Goal: Information Seeking & Learning: Learn about a topic

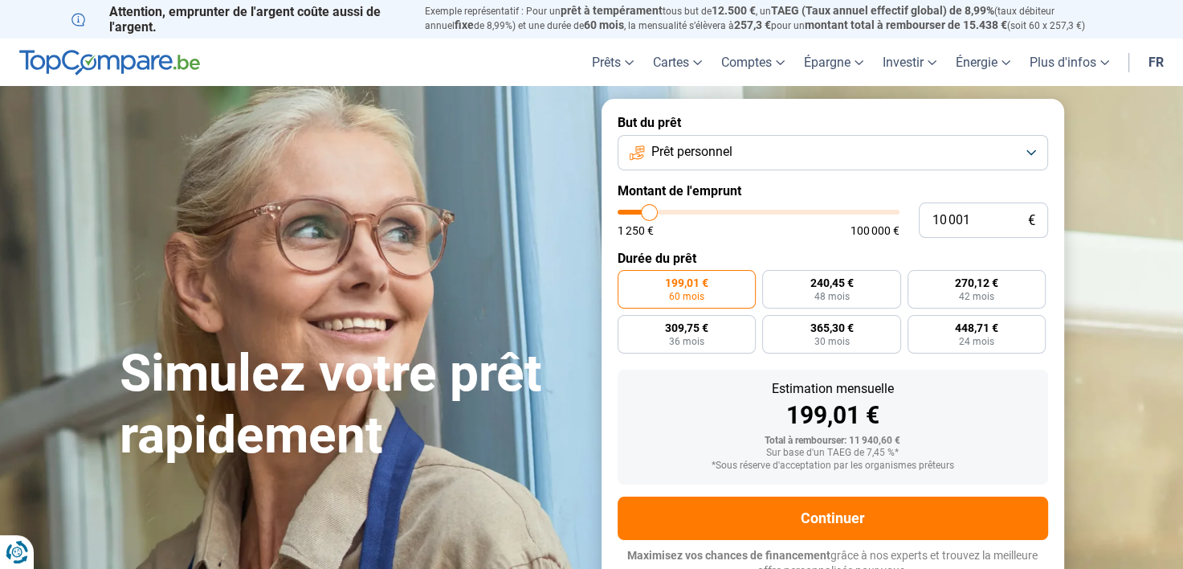
type input "9 750"
type input "9750"
type input "10 000"
type input "10000"
type input "10 250"
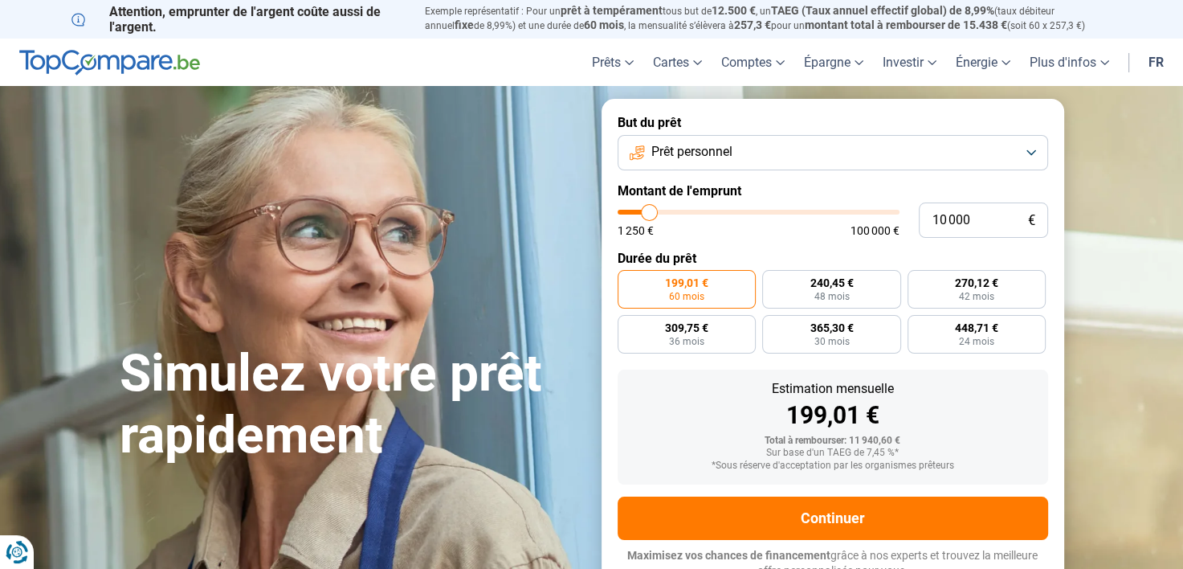
type input "10250"
type input "10 750"
type input "10750"
type input "11 500"
type input "11500"
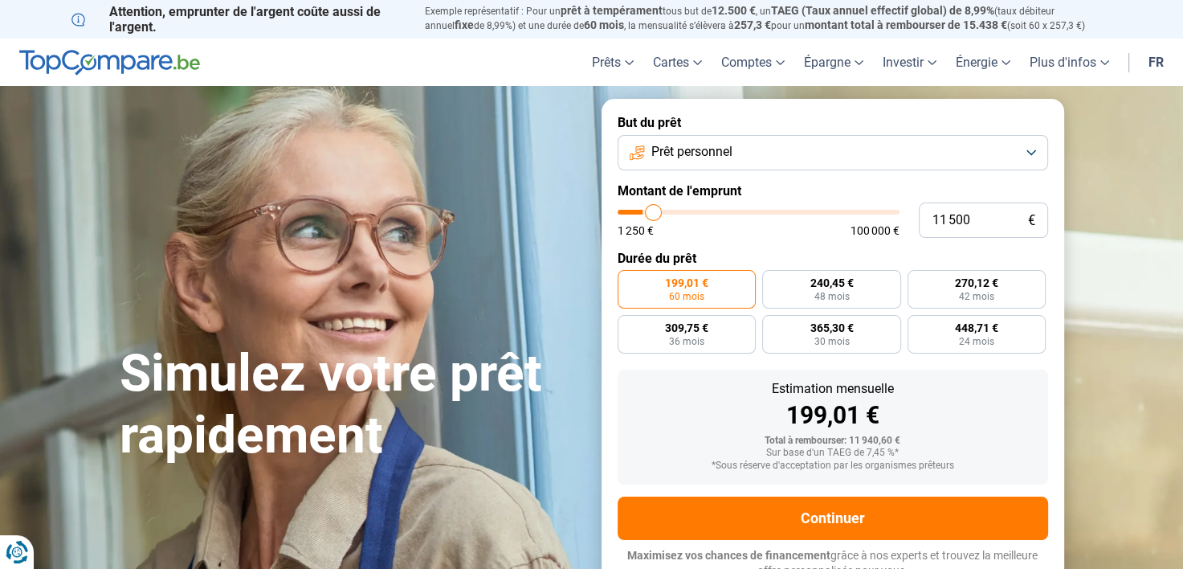
type input "12 500"
type input "12500"
type input "13 500"
type input "13500"
type input "15 250"
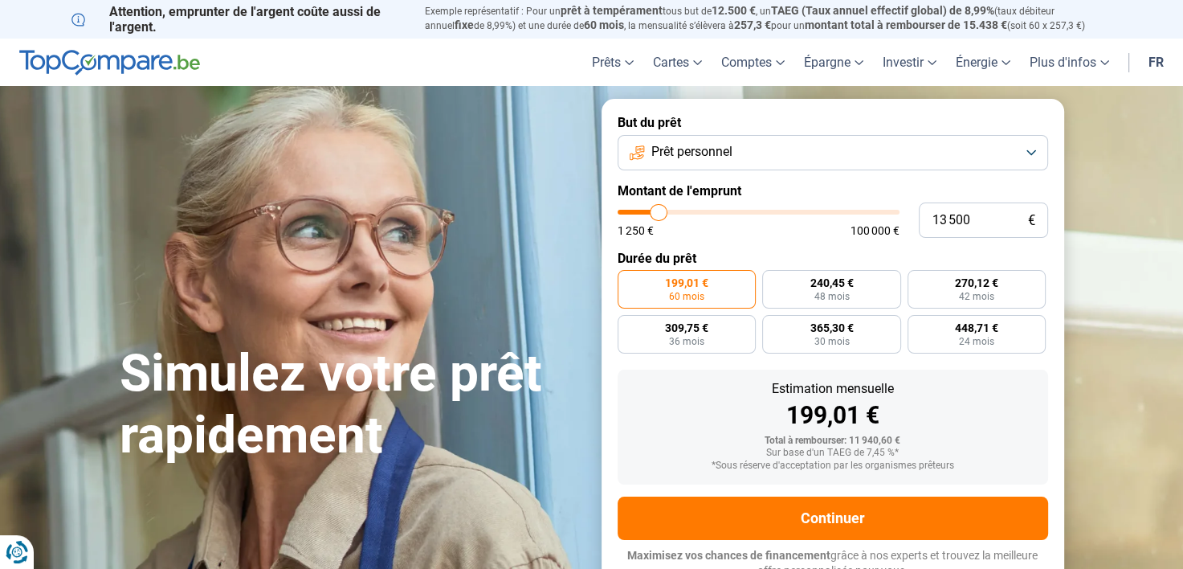
type input "15250"
type input "17 750"
type input "17750"
type input "21 000"
type input "21000"
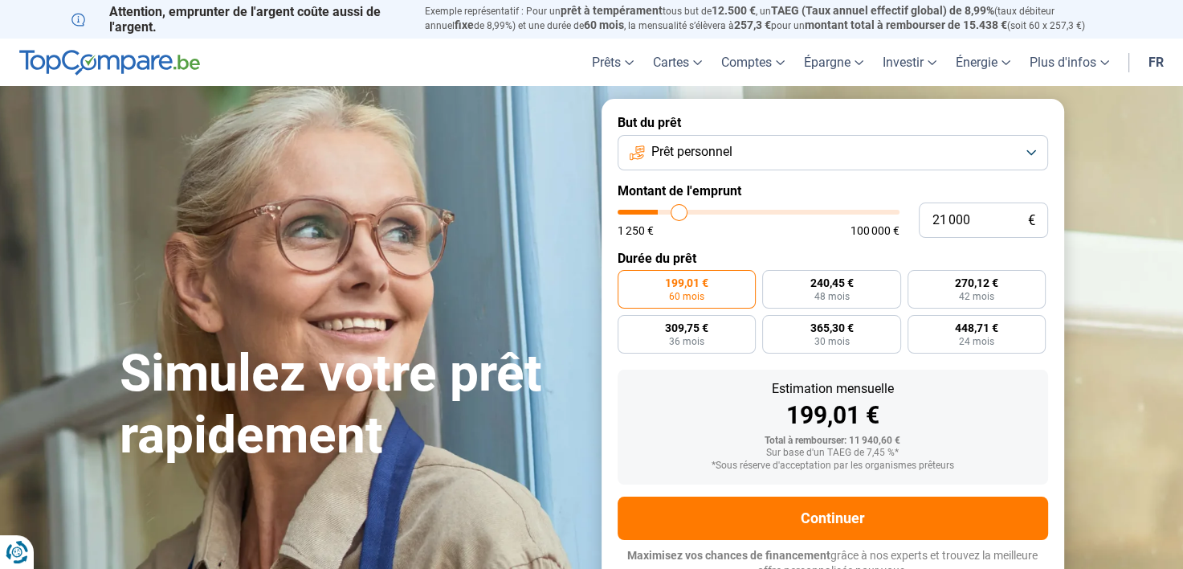
type input "23 250"
type input "23250"
type input "27 500"
type input "27500"
type input "30 500"
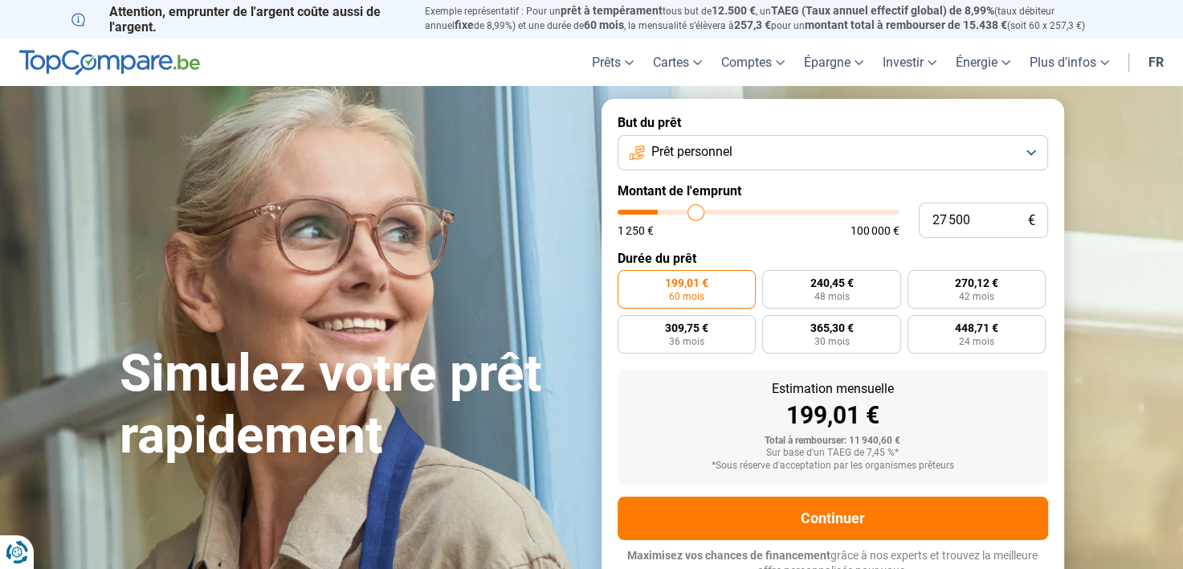
type input "30500"
type input "32 500"
type input "32500"
type input "34 500"
type input "34500"
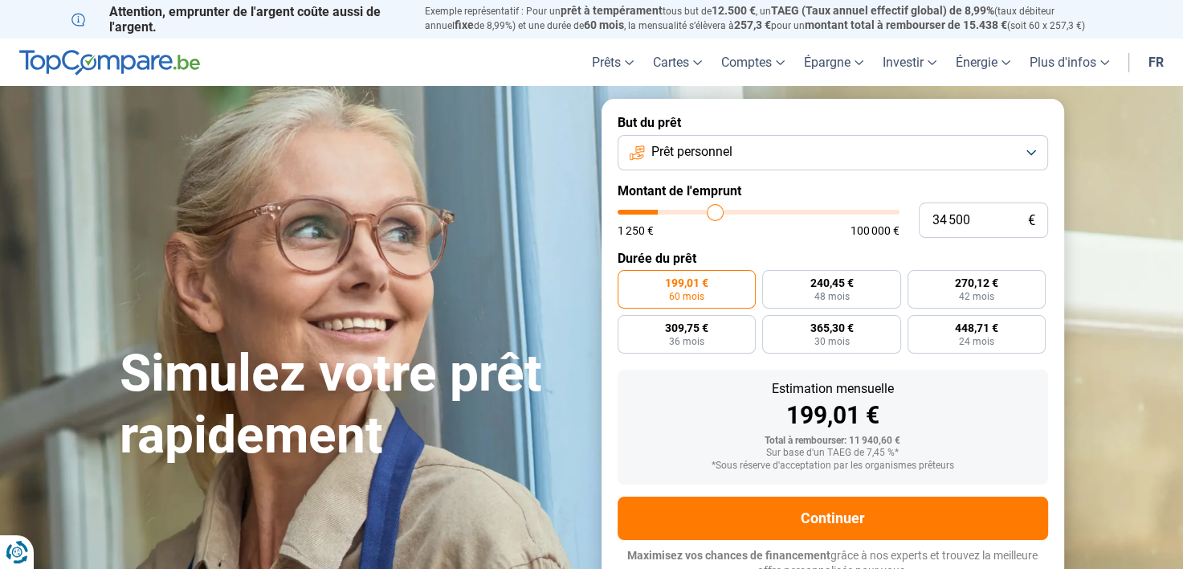
type input "38 250"
type input "38250"
type input "43 000"
type input "43000"
type input "47 250"
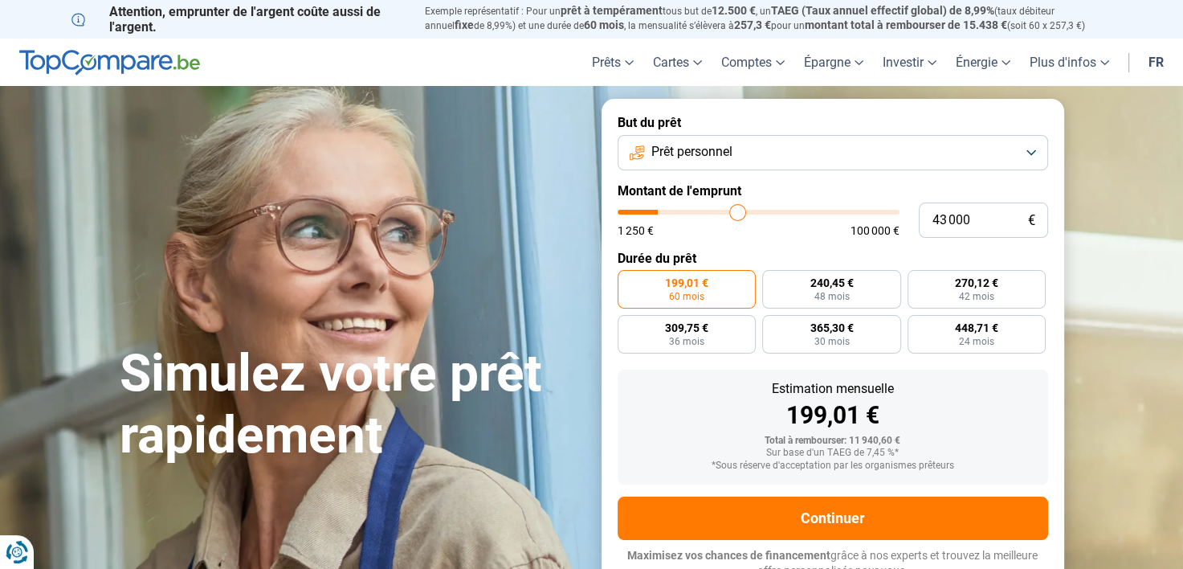
type input "47250"
type input "49 750"
type input "49750"
type input "54 000"
type input "54000"
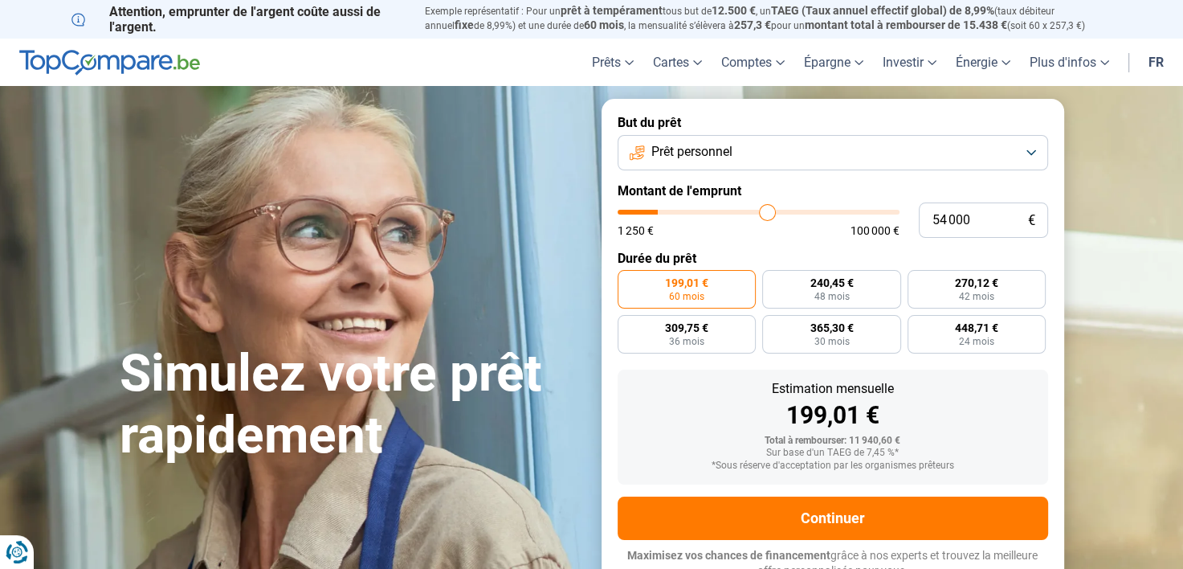
type input "57 000"
type input "57000"
type input "58 750"
type input "58750"
type input "60 000"
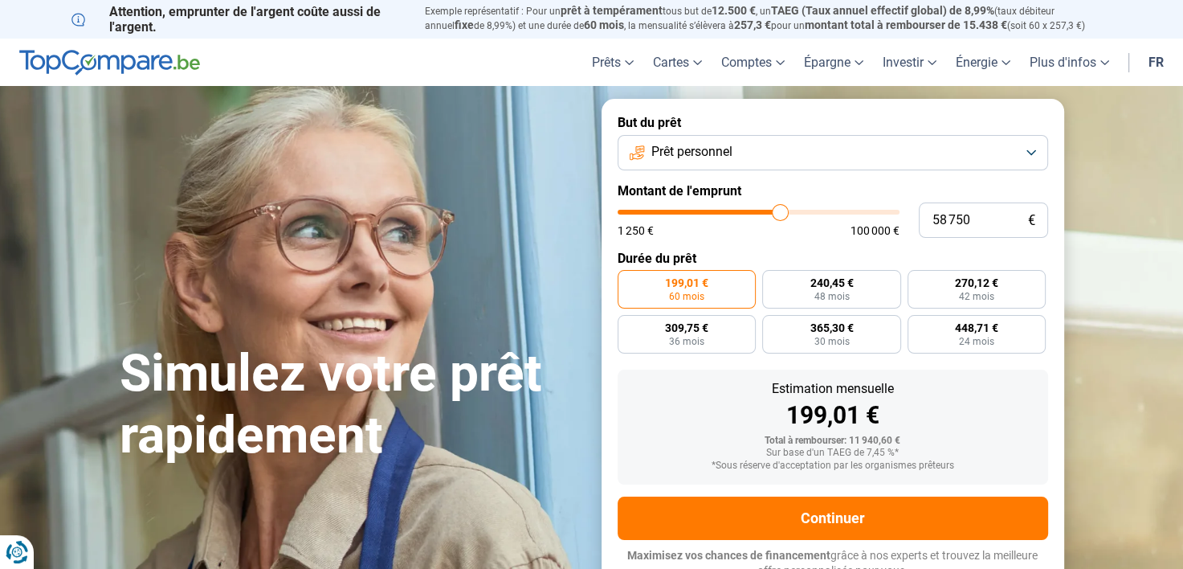
type input "60000"
type input "61 500"
type input "61500"
type input "63 000"
type input "63000"
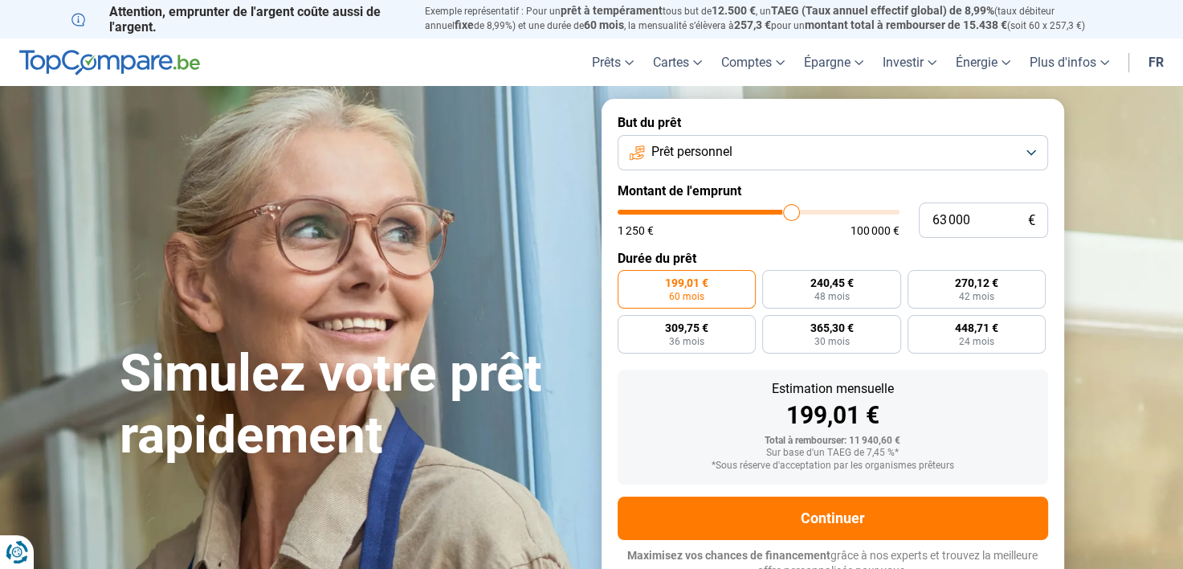
type input "64 250"
type input "64250"
type input "66 250"
type input "66250"
type input "68 000"
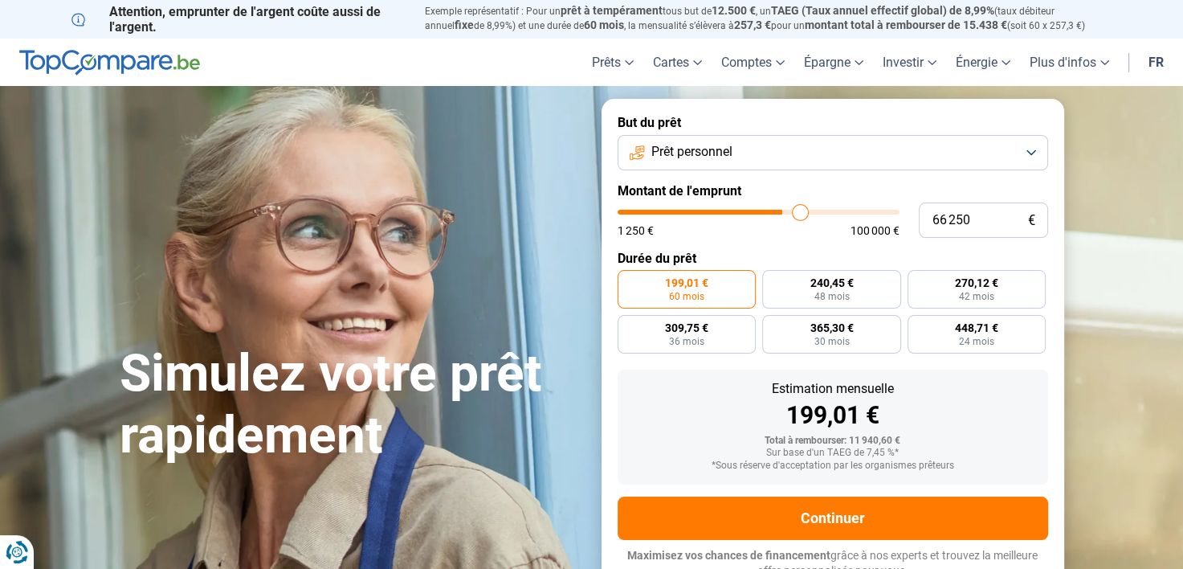
type input "68000"
type input "70 000"
type input "70000"
type input "71 500"
type input "71500"
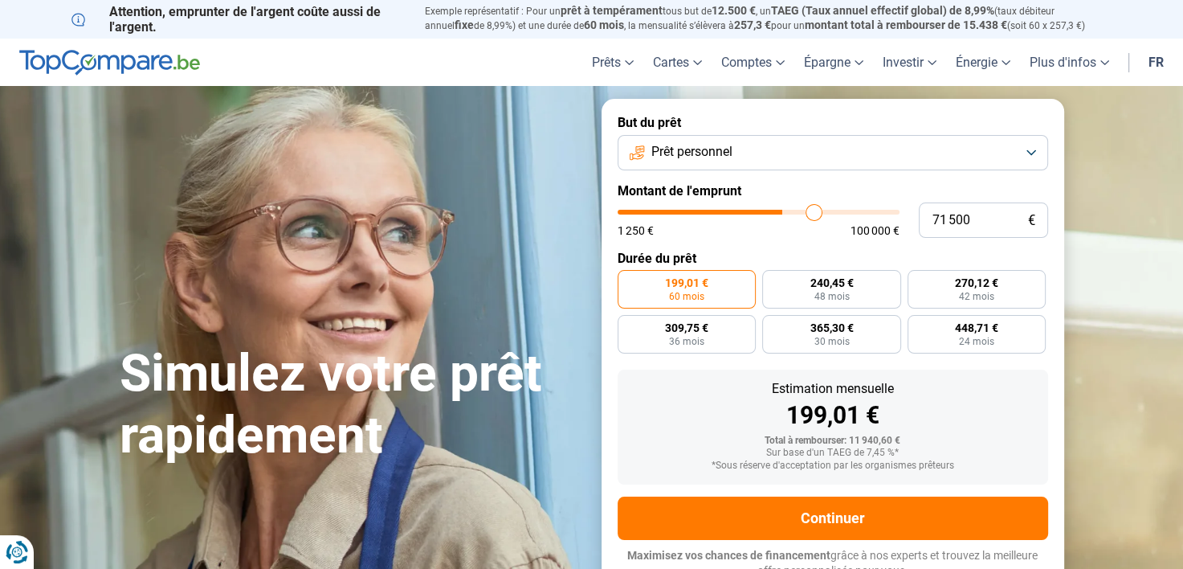
type input "72 500"
type input "72500"
type input "72 750"
type input "72750"
type input "73 000"
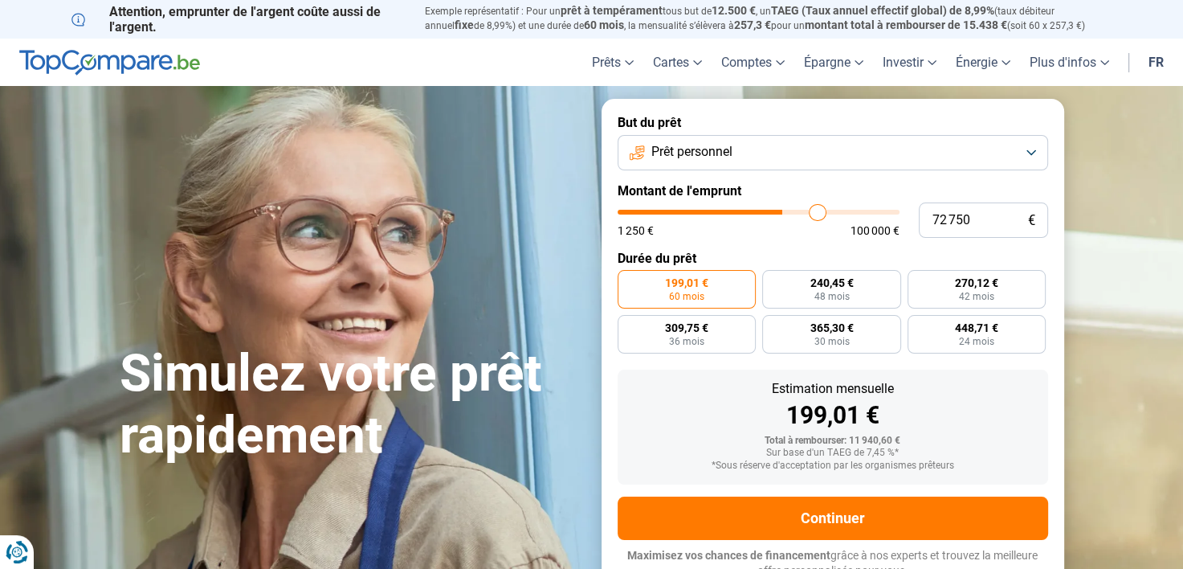
type input "73000"
type input "73 500"
type input "73500"
type input "74 000"
type input "74000"
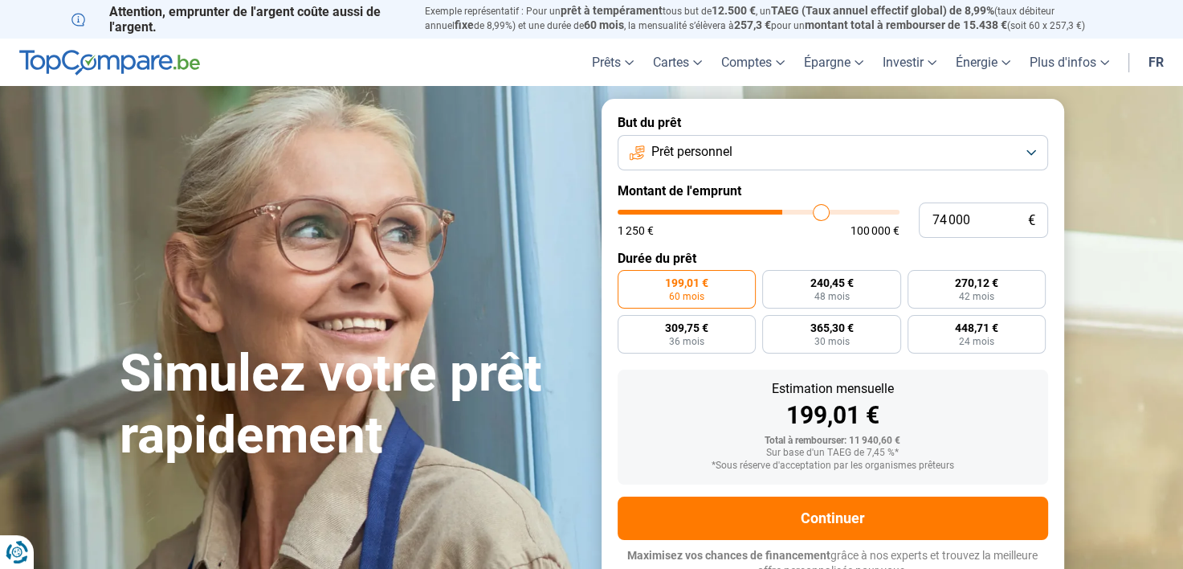
type input "75 250"
type input "75250"
type input "76 250"
type input "76250"
type input "77 750"
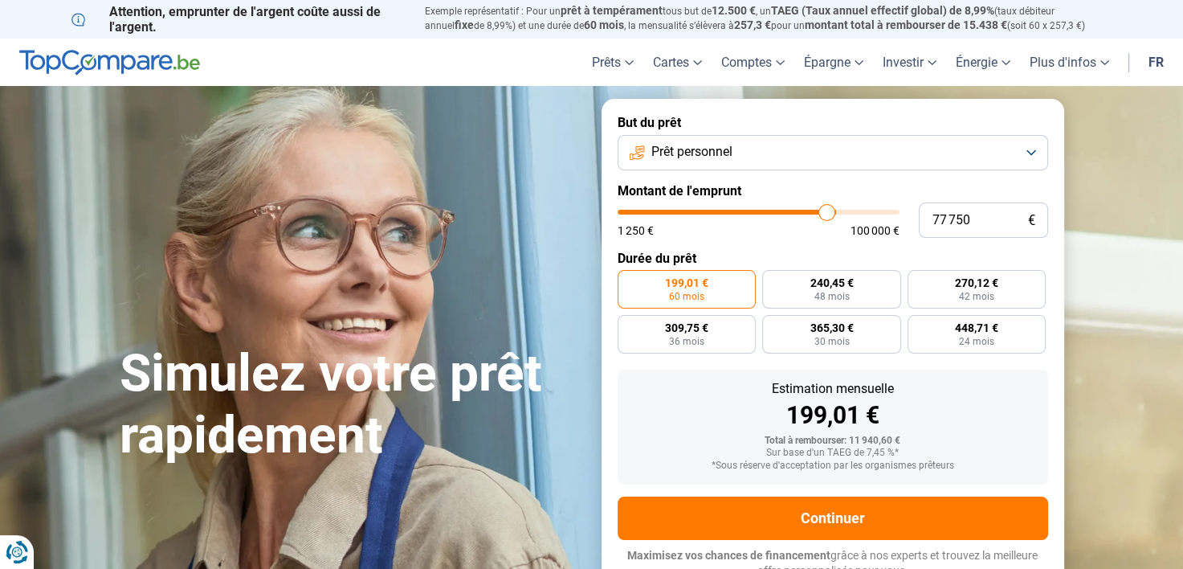
type input "77750"
type input "80 000"
type input "80000"
type input "81 250"
type input "81250"
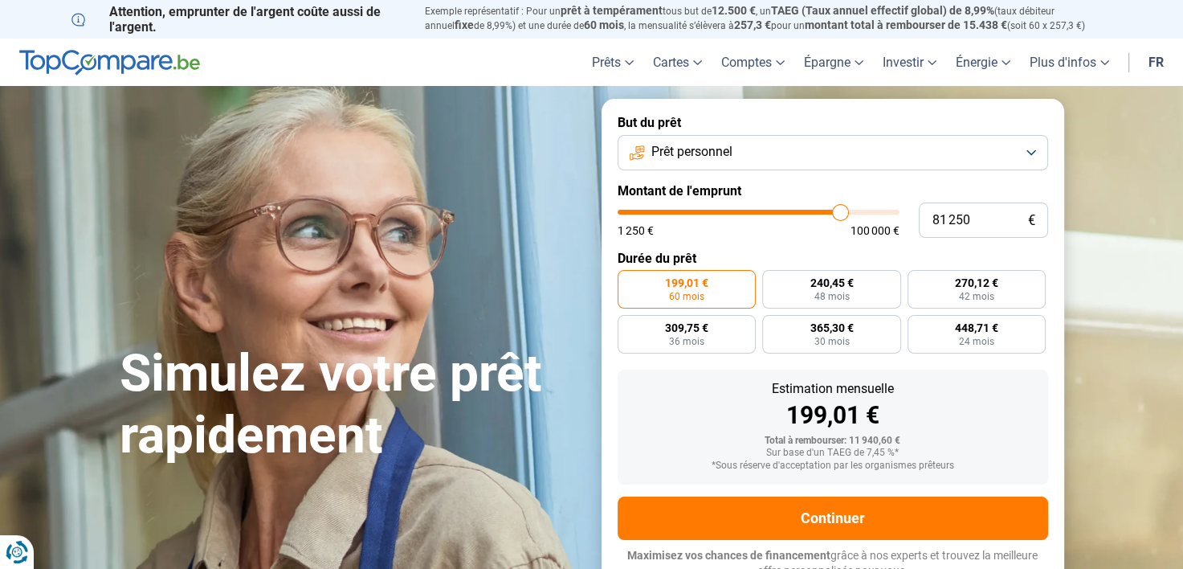
type input "83 750"
type input "83750"
type input "85 500"
type input "85500"
type input "87 500"
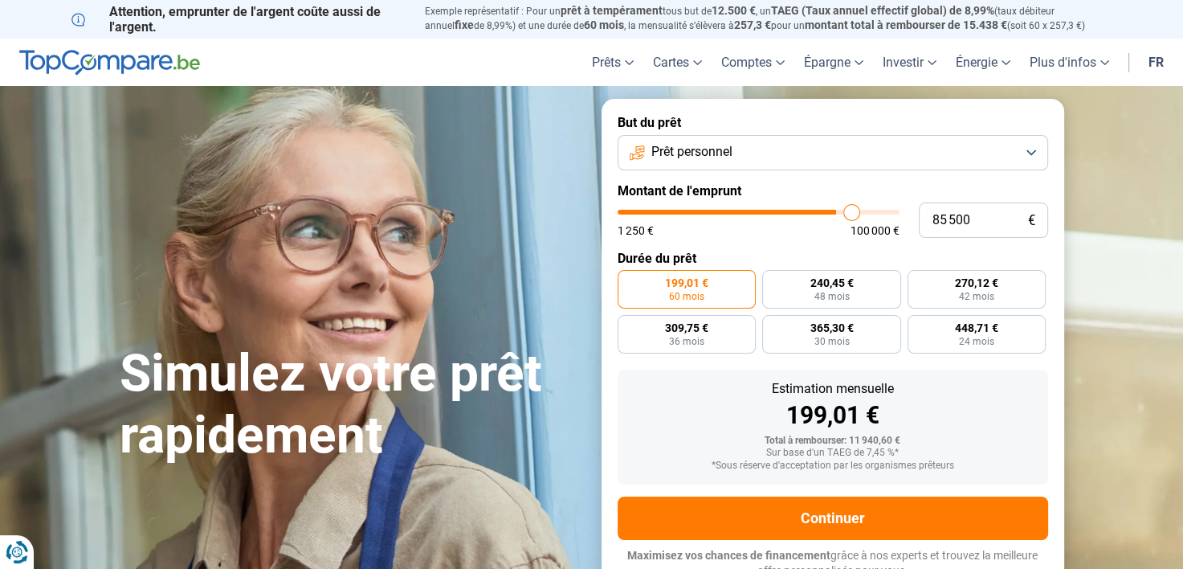
type input "87500"
type input "87 750"
type input "87750"
type input "88 750"
type input "88750"
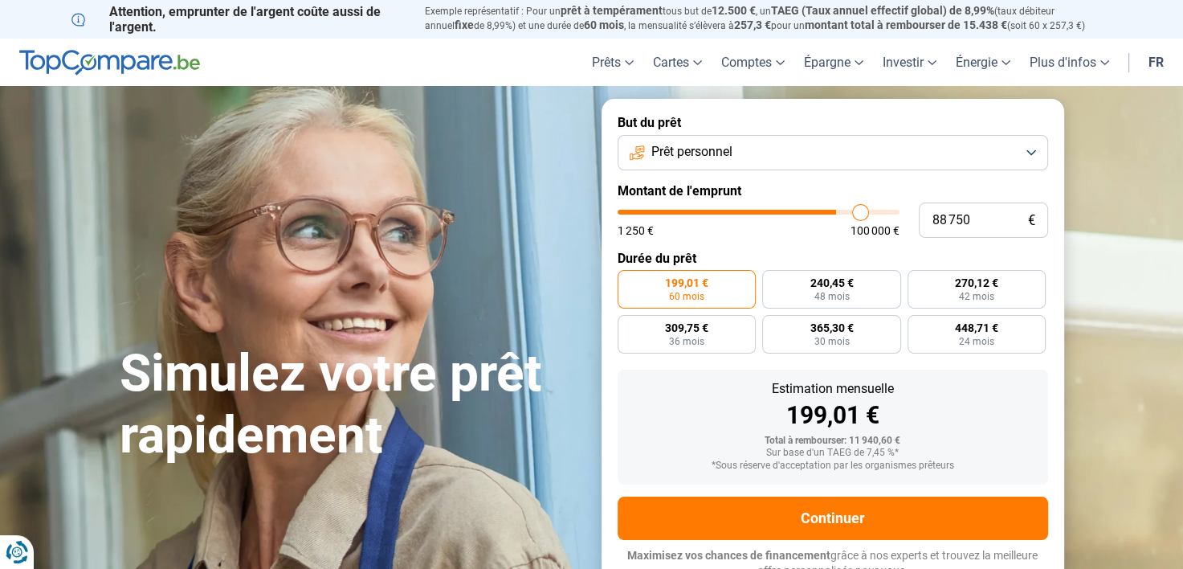
type input "89 750"
type input "89750"
type input "91 250"
type input "91250"
type input "92 000"
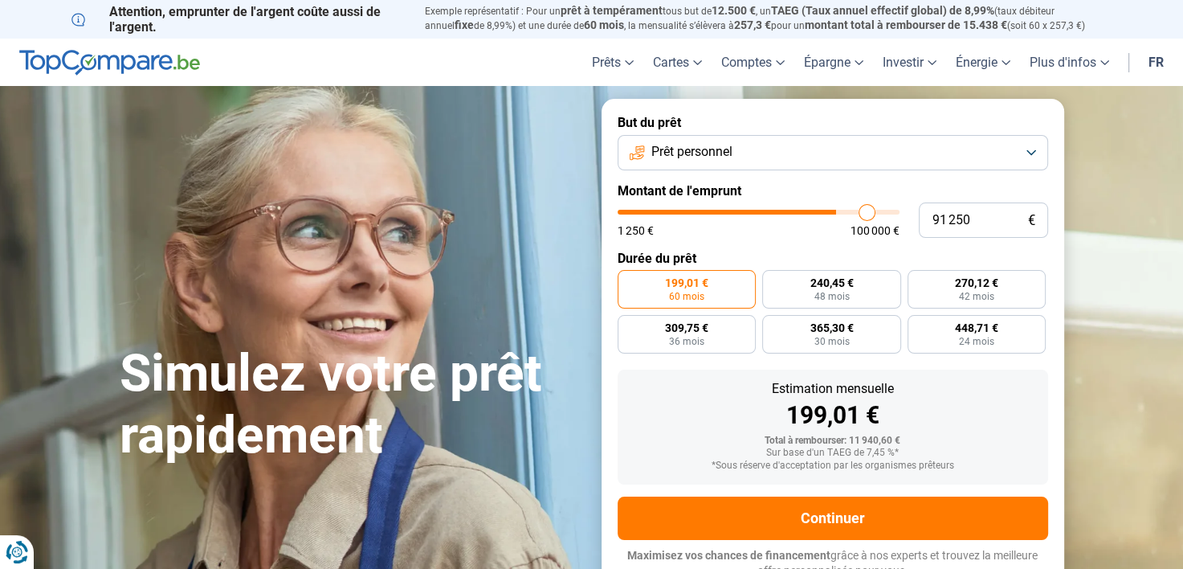
type input "92000"
type input "92 500"
type input "92500"
type input "93 250"
type input "93250"
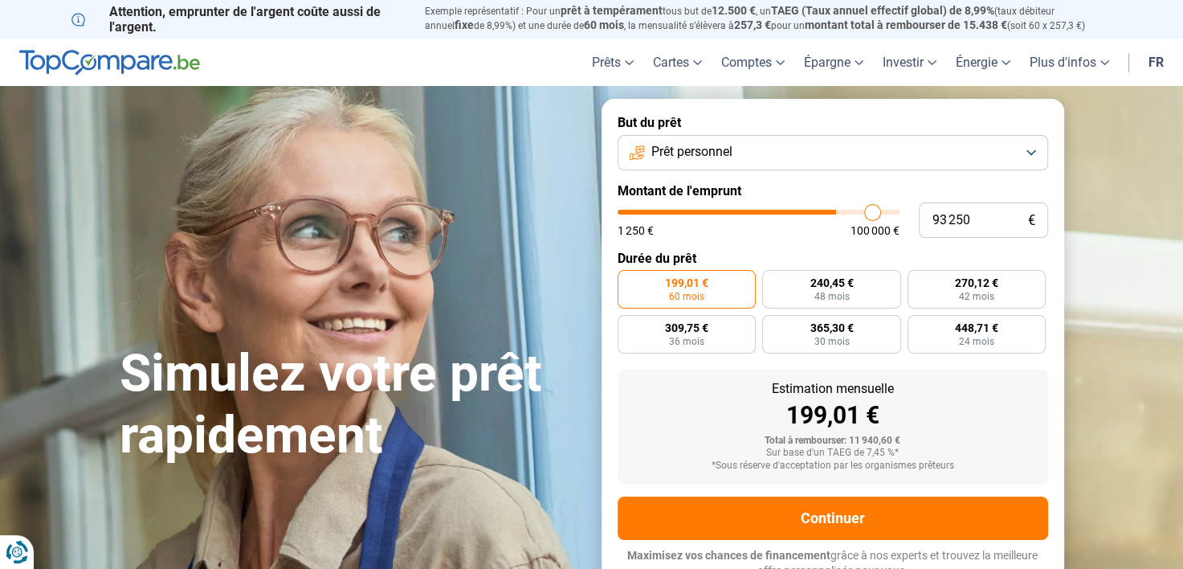
type input "93 500"
type input "93500"
type input "93 750"
type input "93750"
type input "94 000"
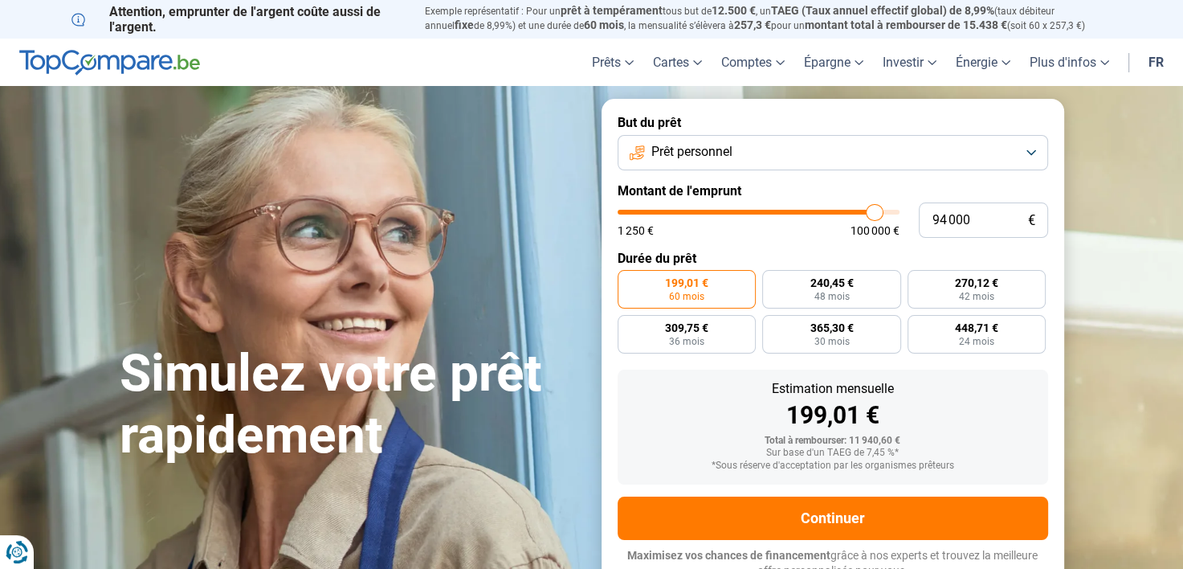
drag, startPoint x: 648, startPoint y: 212, endPoint x: 874, endPoint y: 241, distance: 227.5
type input "94000"
click at [874, 214] on input "range" at bounding box center [759, 212] width 282 height 5
radio input "false"
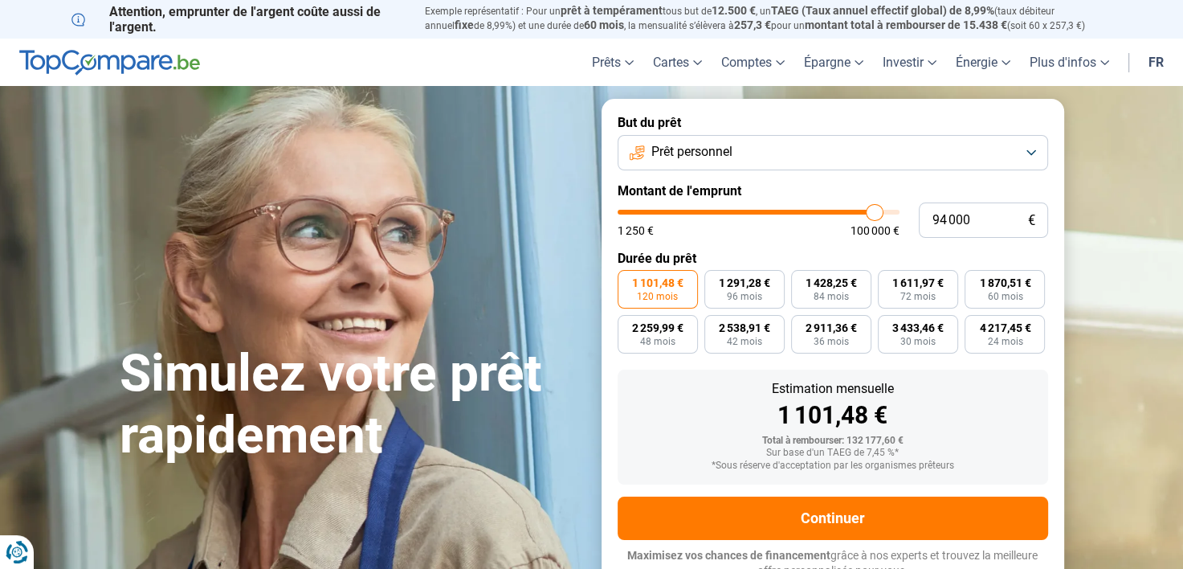
scroll to position [11, 0]
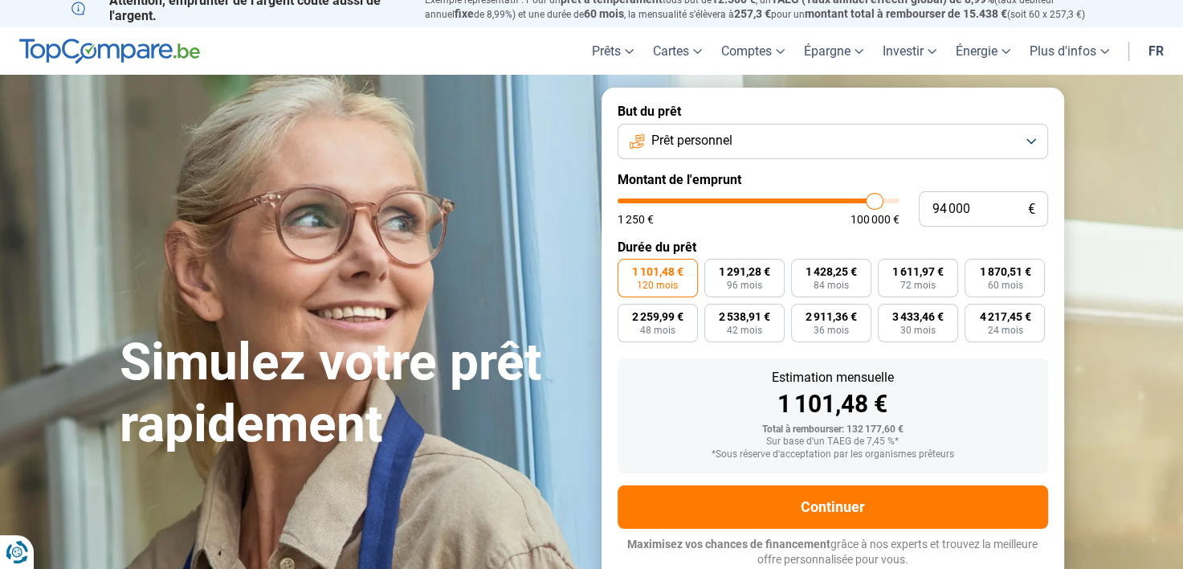
type input "93 750"
type input "93750"
type input "93 500"
type input "93500"
type input "93 250"
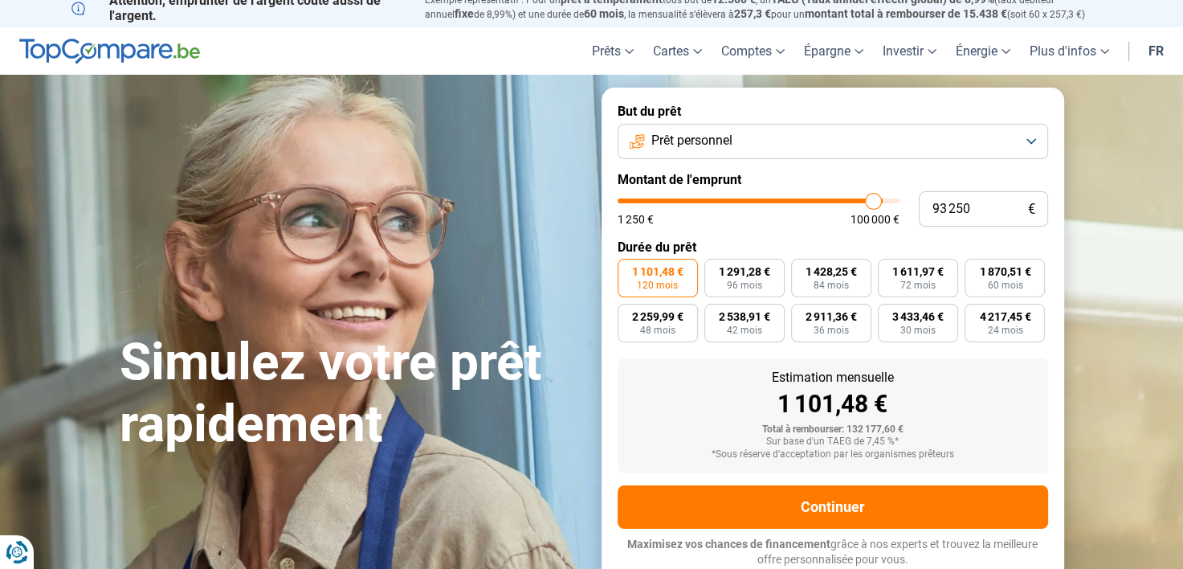
type input "93250"
type input "92 250"
type input "92250"
type input "91 250"
type input "91250"
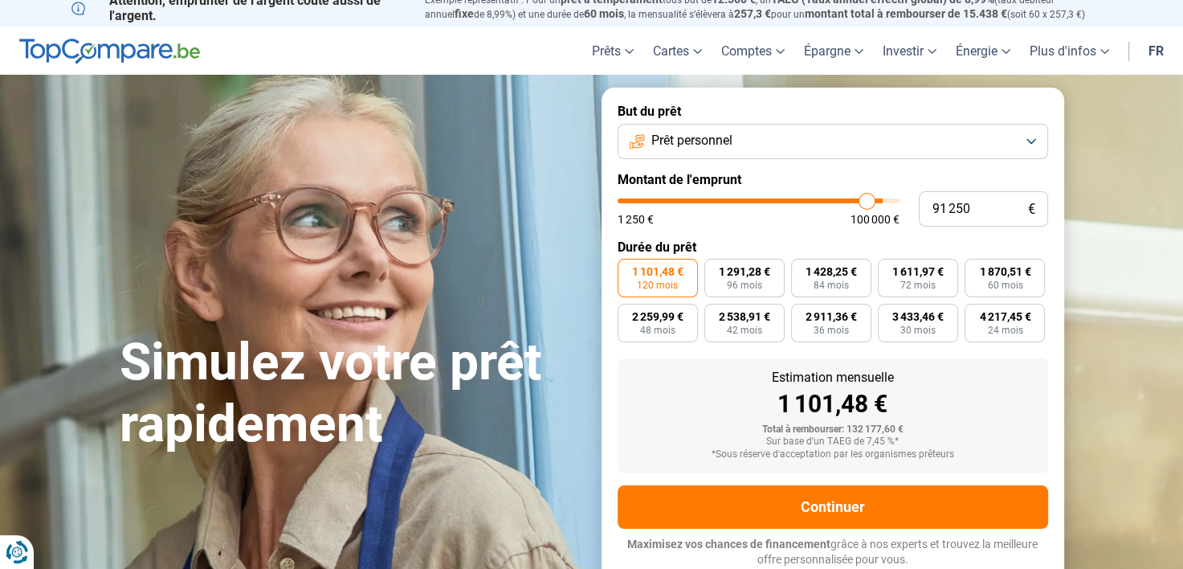
type input "88 750"
type input "88750"
type input "85 000"
type input "85000"
type input "82 250"
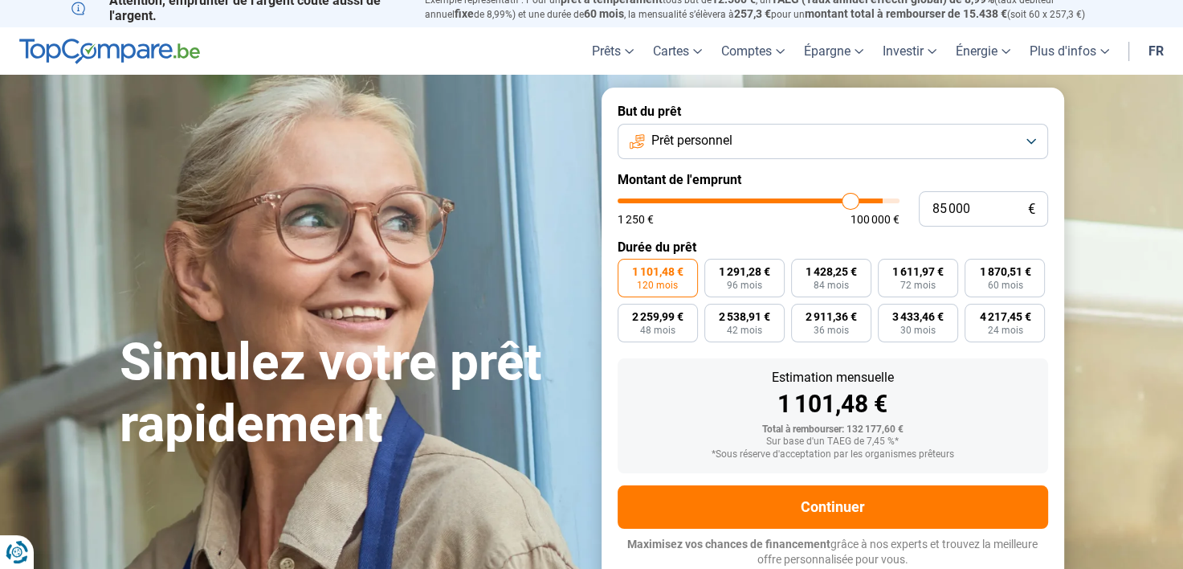
type input "82250"
type input "80 250"
type input "80250"
type input "78 750"
type input "78750"
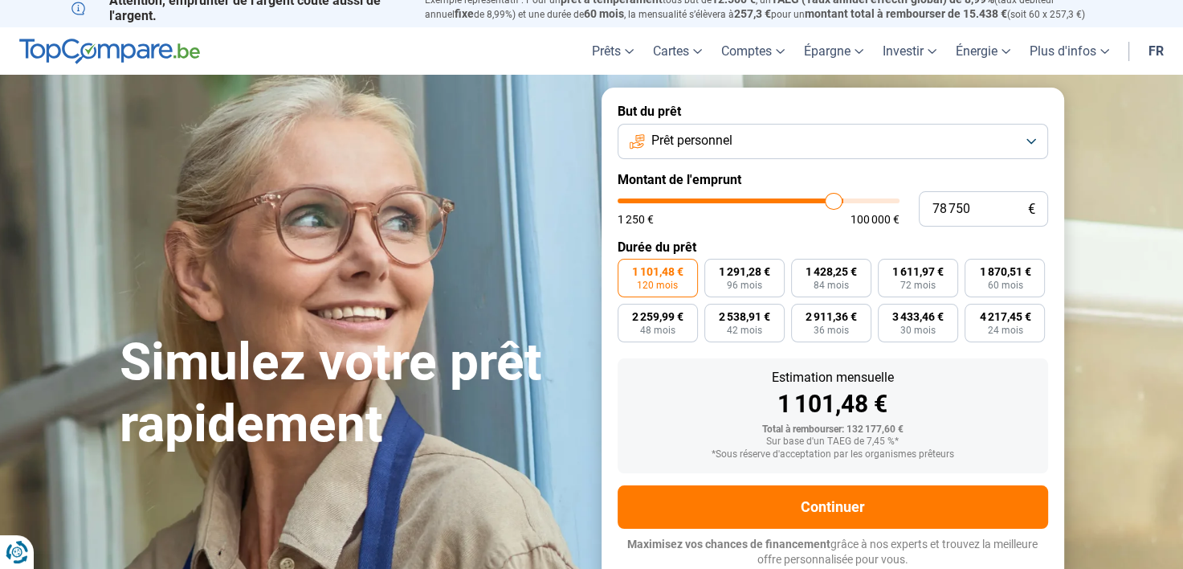
type input "77 750"
type input "77750"
type input "76 750"
type input "76750"
type input "76 000"
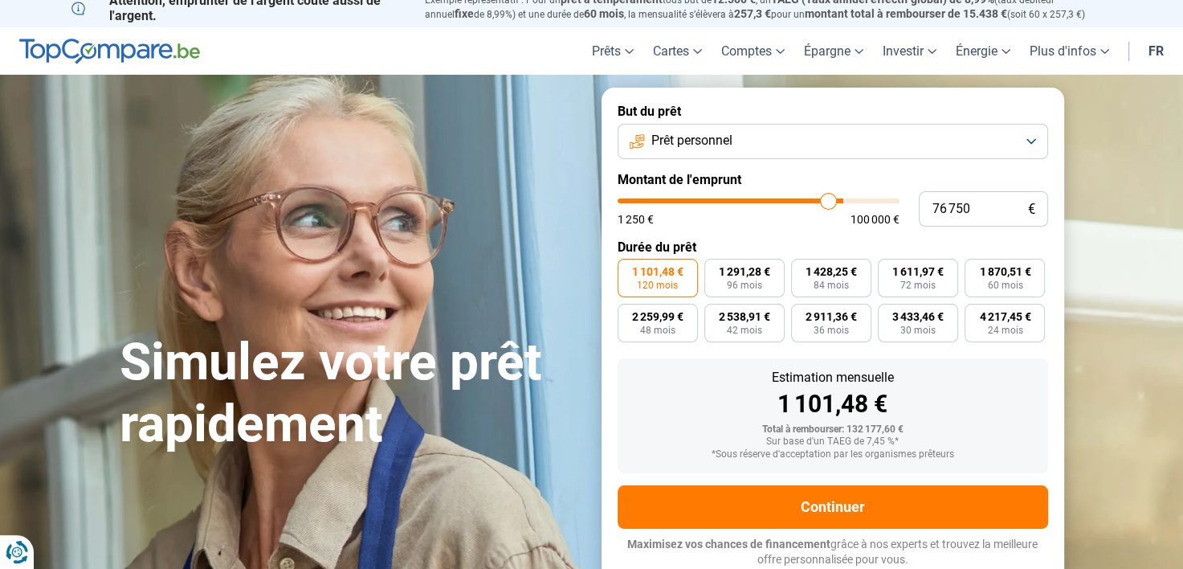
type input "76000"
type input "75 750"
type input "75750"
type input "74 500"
type input "74500"
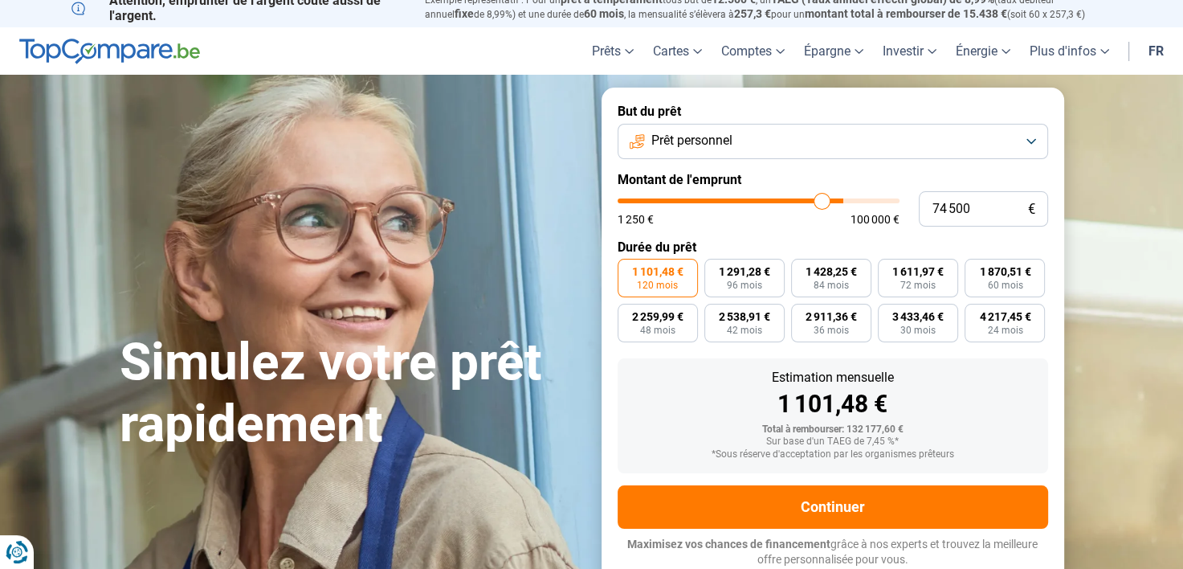
type input "72 500"
type input "72500"
type input "70 750"
type input "70750"
type input "69 750"
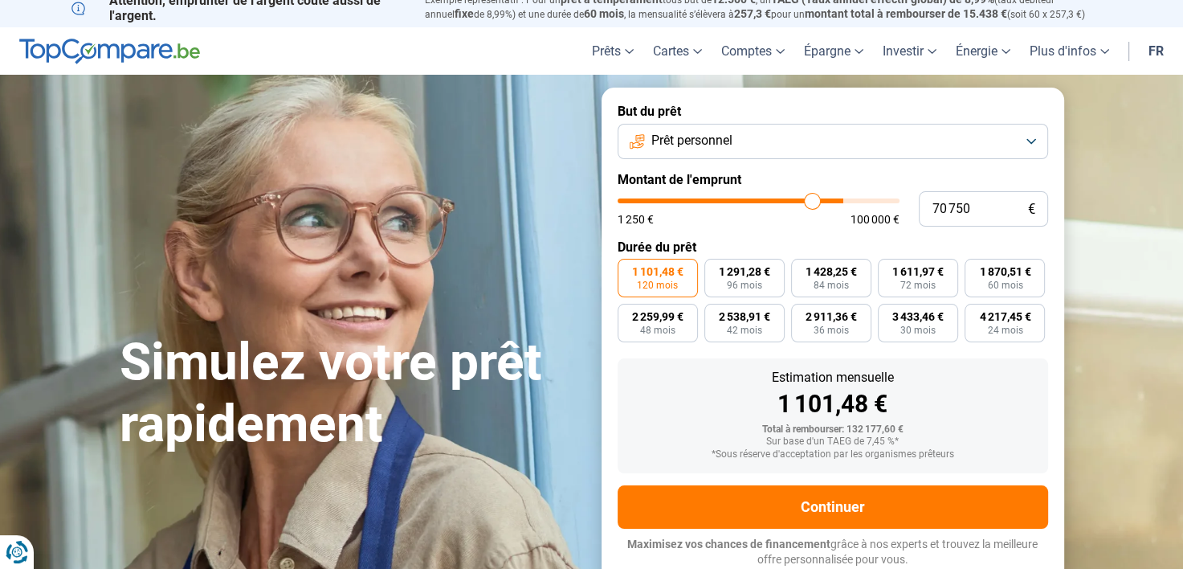
type input "69750"
type input "69 000"
type input "69000"
type input "67 750"
type input "67750"
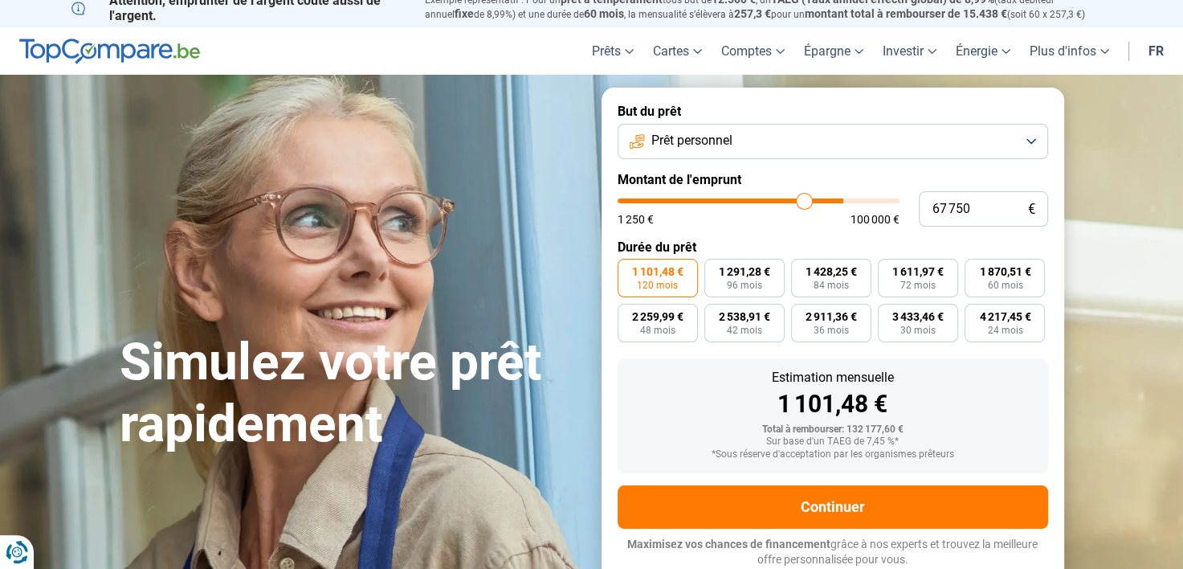
type input "67 250"
type input "67250"
type input "66 750"
type input "66750"
type input "65 750"
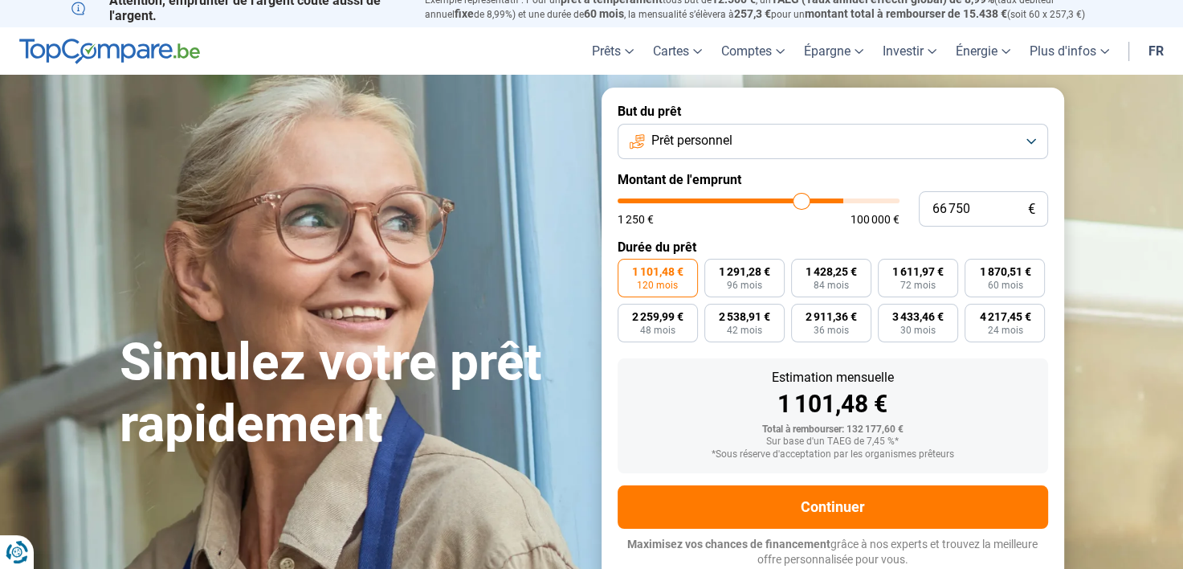
type input "65750"
type input "63 750"
type input "63750"
type input "61 250"
type input "61250"
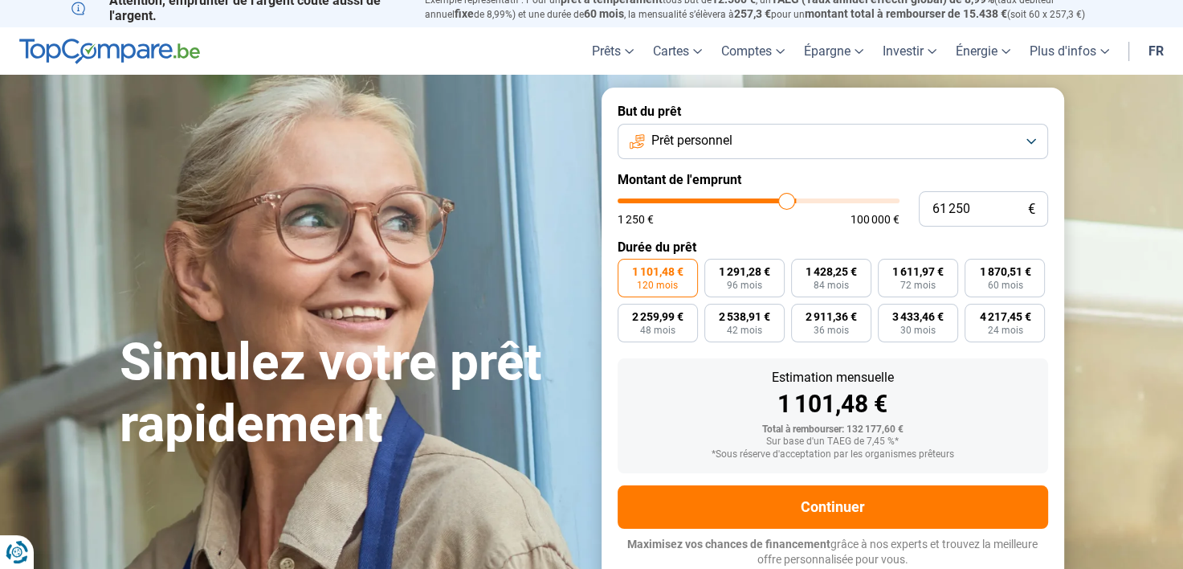
type input "59 500"
type input "59500"
type input "58 250"
type input "58250"
type input "56 750"
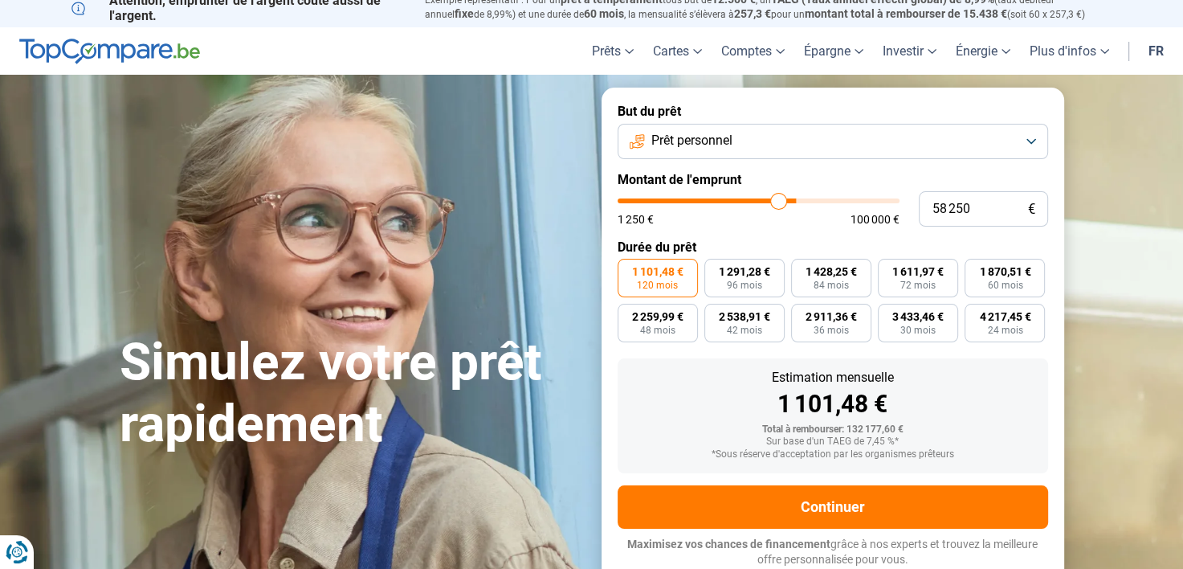
type input "56750"
type input "55 500"
type input "55500"
type input "54 250"
type input "54250"
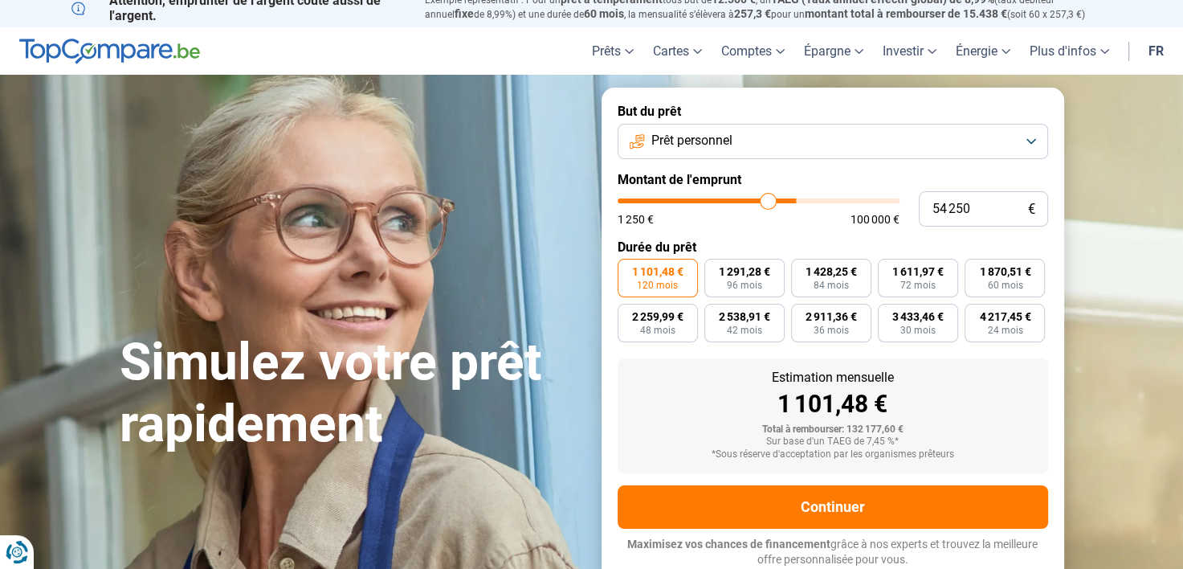
type input "53 000"
type input "53000"
type input "52 000"
type input "52000"
type input "51 000"
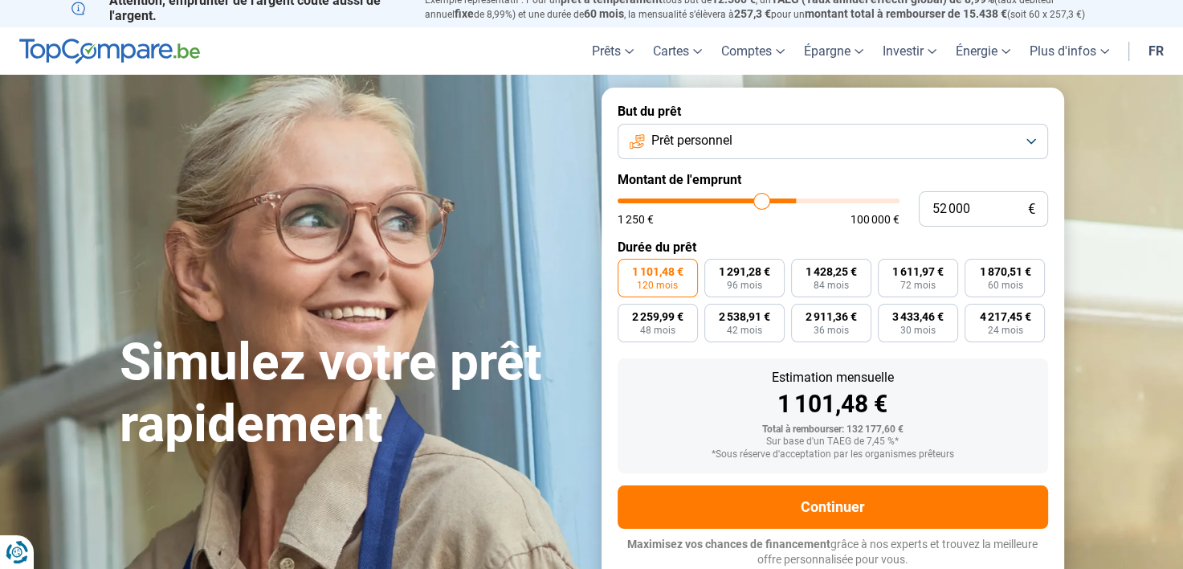
type input "51000"
type input "50 000"
type input "50000"
type input "49 500"
type input "49500"
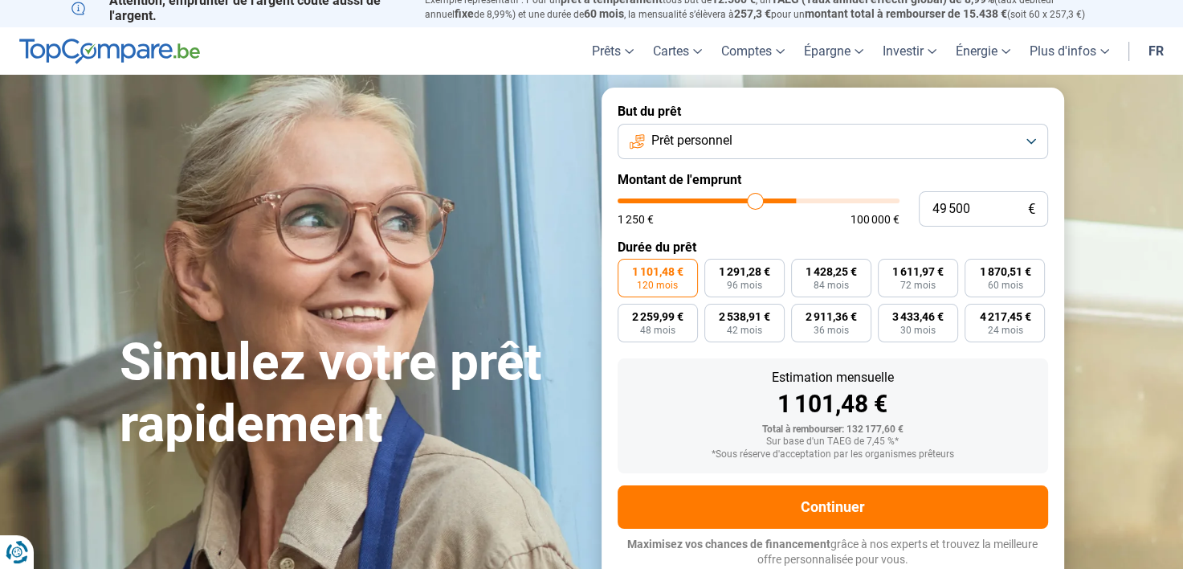
type input "49 000"
type input "49000"
type input "48 500"
type input "48500"
type input "48 250"
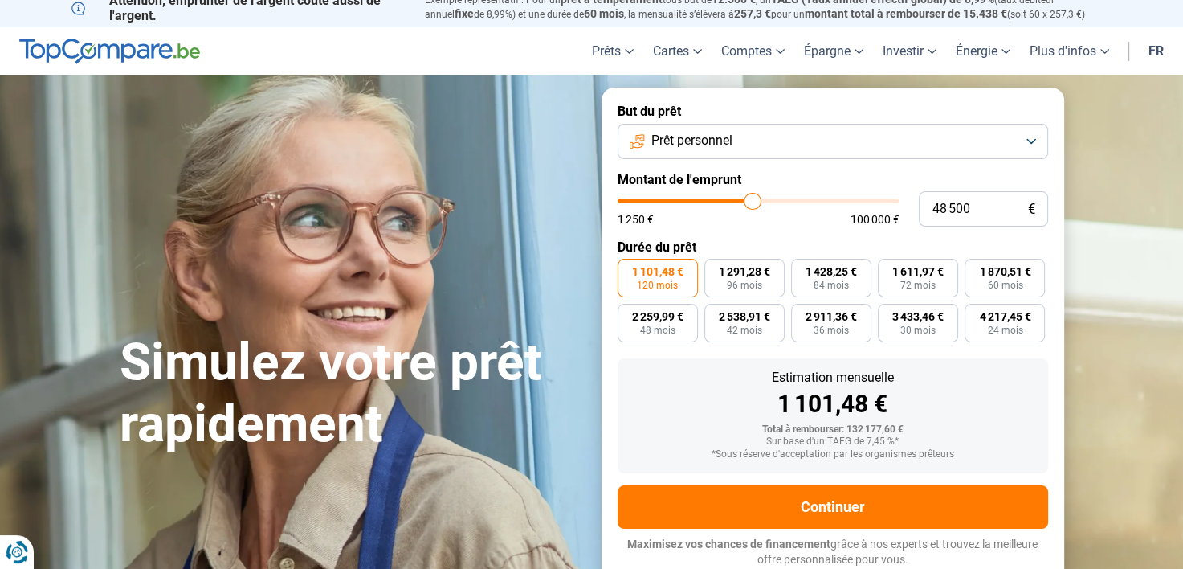
type input "48250"
type input "48 000"
type input "48000"
type input "47 750"
drag, startPoint x: 874, startPoint y: 199, endPoint x: 750, endPoint y: 196, distance: 123.7
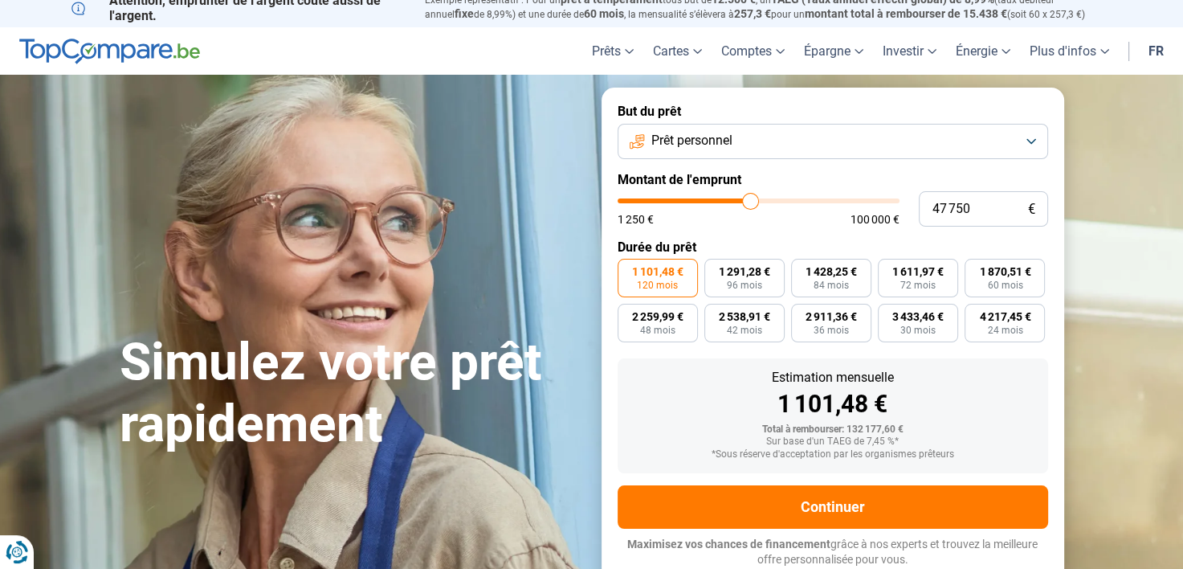
type input "47750"
click at [750, 198] on input "range" at bounding box center [759, 200] width 282 height 5
click at [1034, 138] on button "Prêt personnel" at bounding box center [833, 141] width 430 height 35
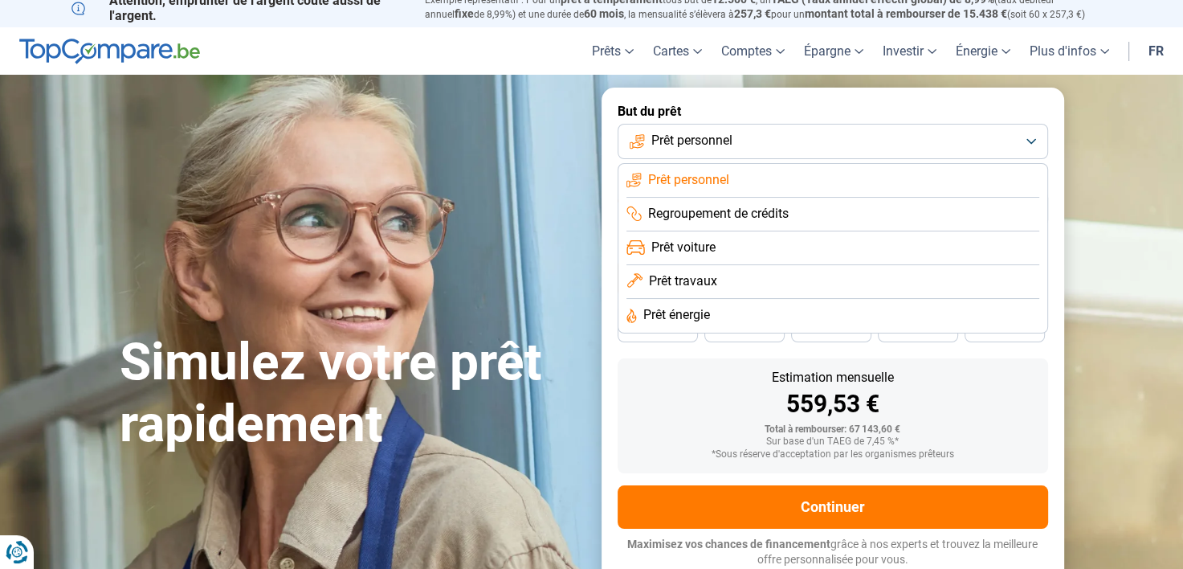
click at [717, 275] on li "Prêt travaux" at bounding box center [832, 282] width 413 height 34
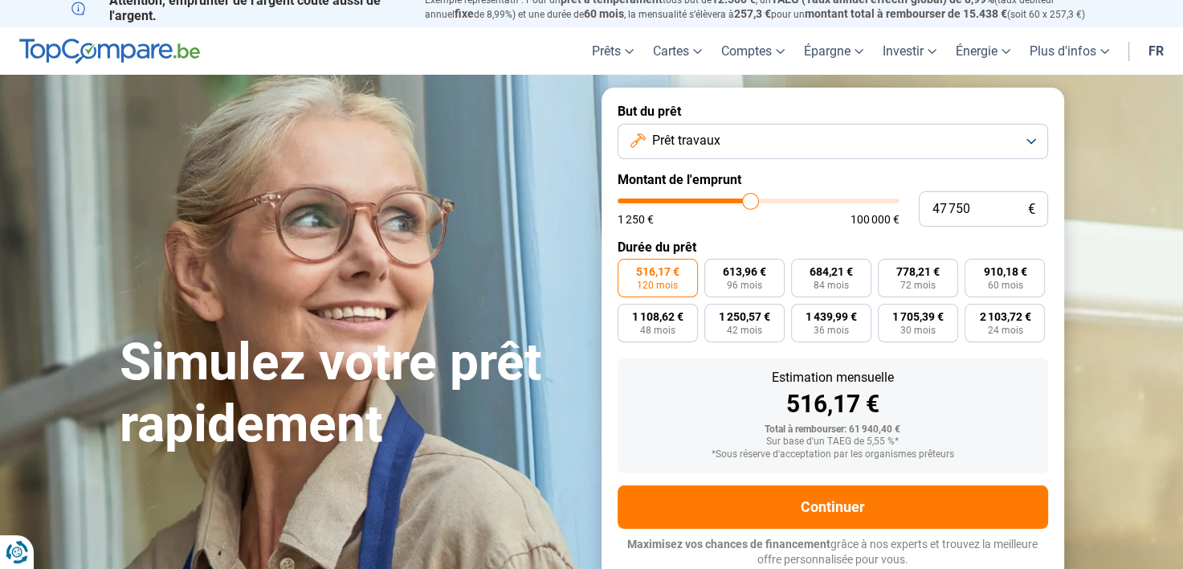
type input "47 000"
type input "47000"
type input "47 250"
type input "47250"
type input "47 500"
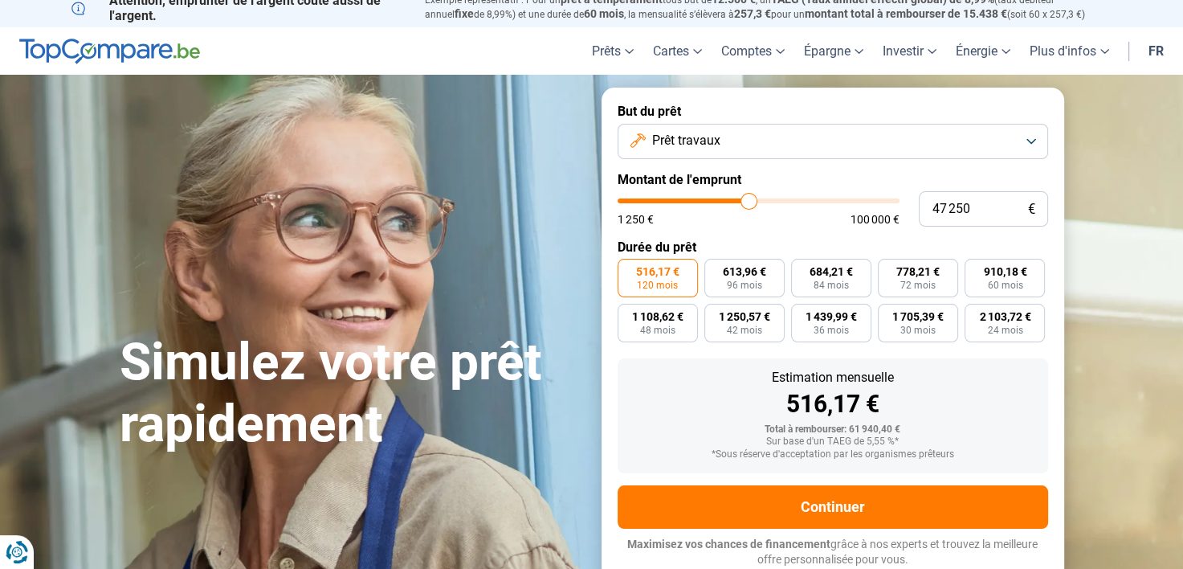
type input "47500"
type input "47 750"
type input "47750"
type input "48 000"
type input "48000"
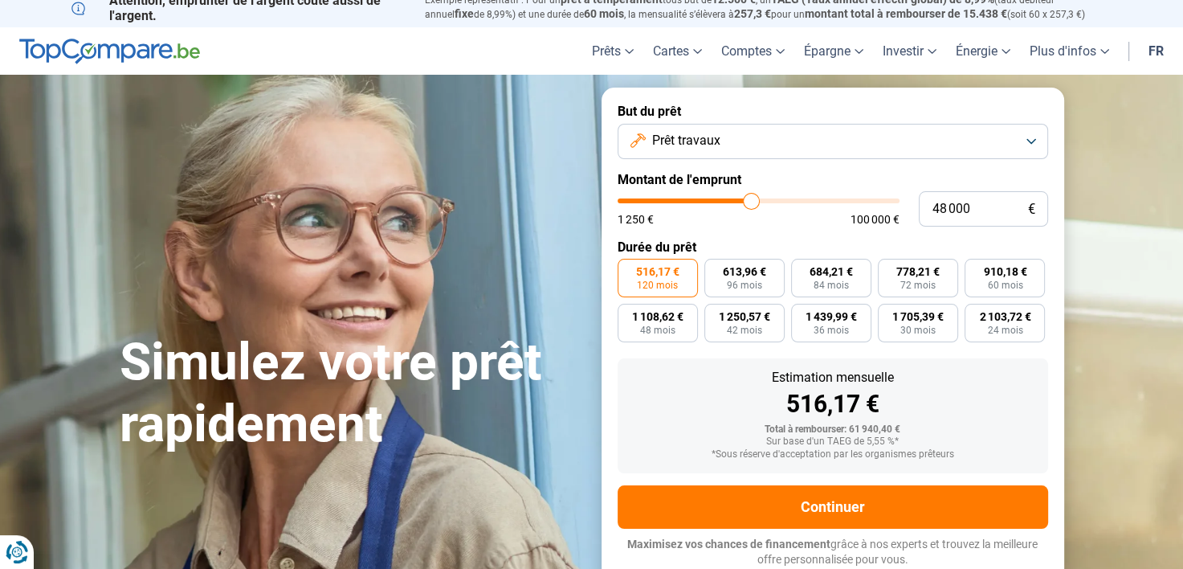
type input "47 750"
type input "47750"
type input "47 500"
click at [754, 198] on input "range" at bounding box center [759, 200] width 282 height 5
